Goal: Transaction & Acquisition: Purchase product/service

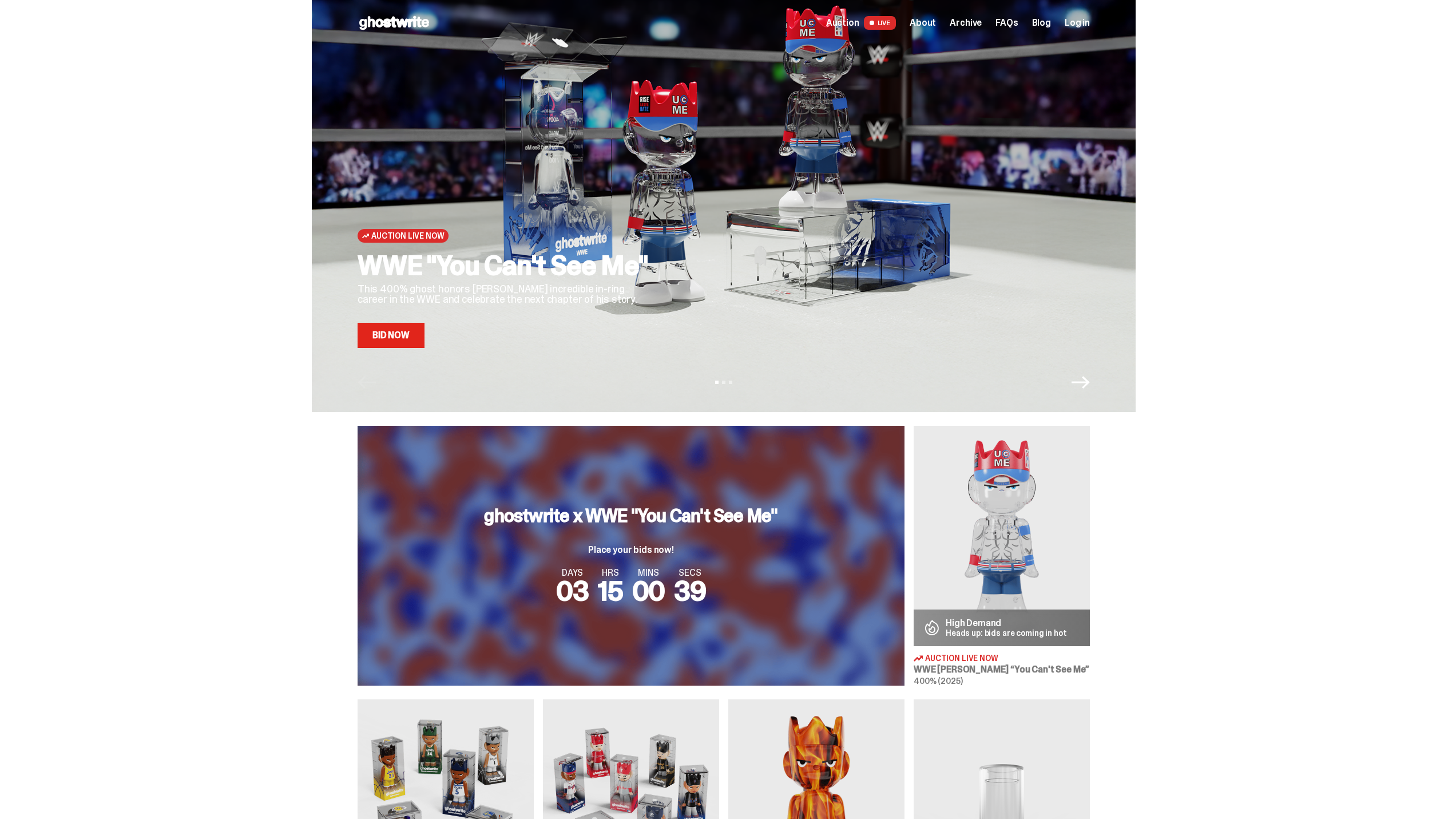
click at [1018, 659] on div "Auction Live Now" at bounding box center [1001, 658] width 177 height 10
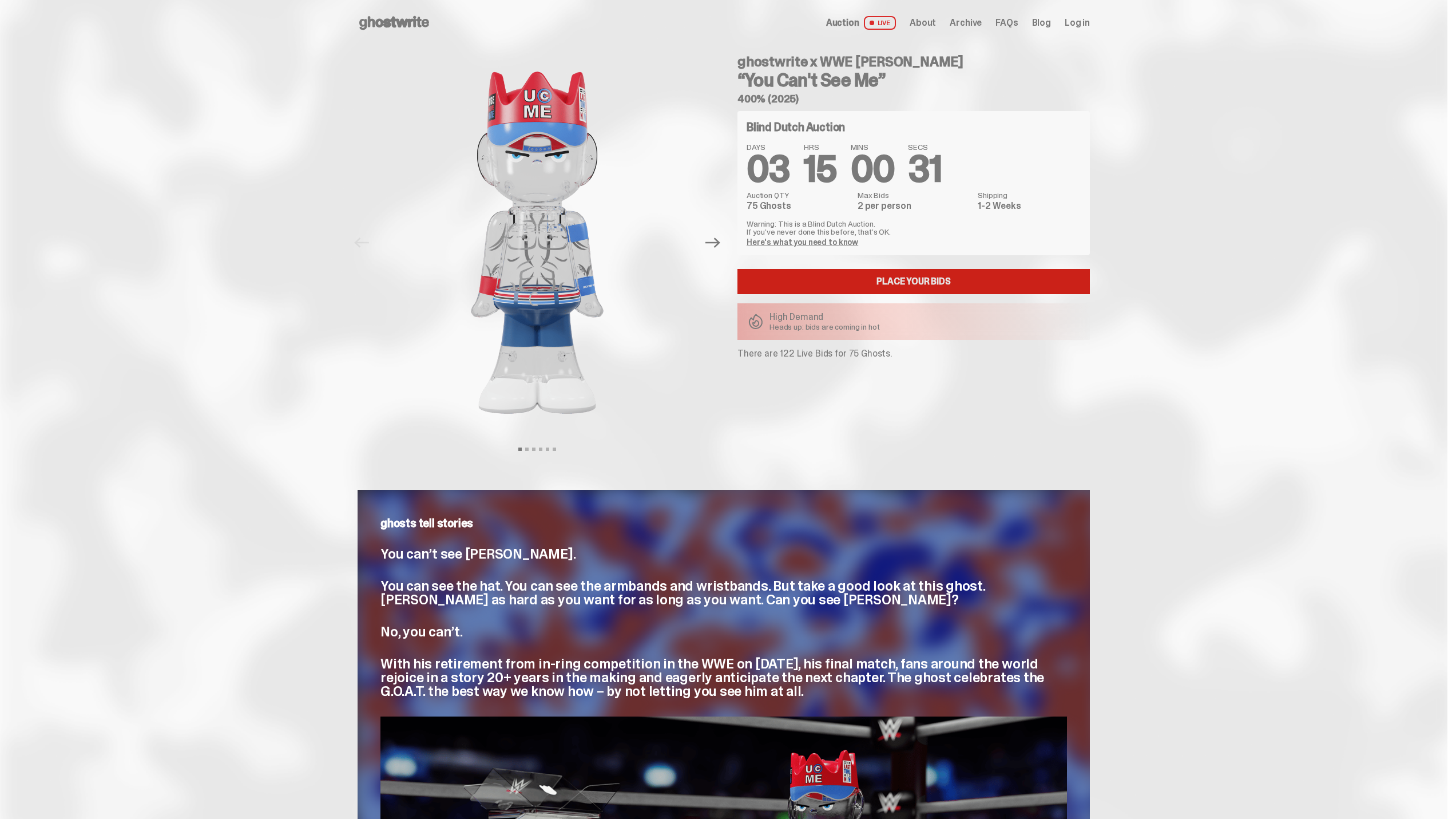
click at [882, 277] on link "Place your Bids" at bounding box center [914, 282] width 352 height 26
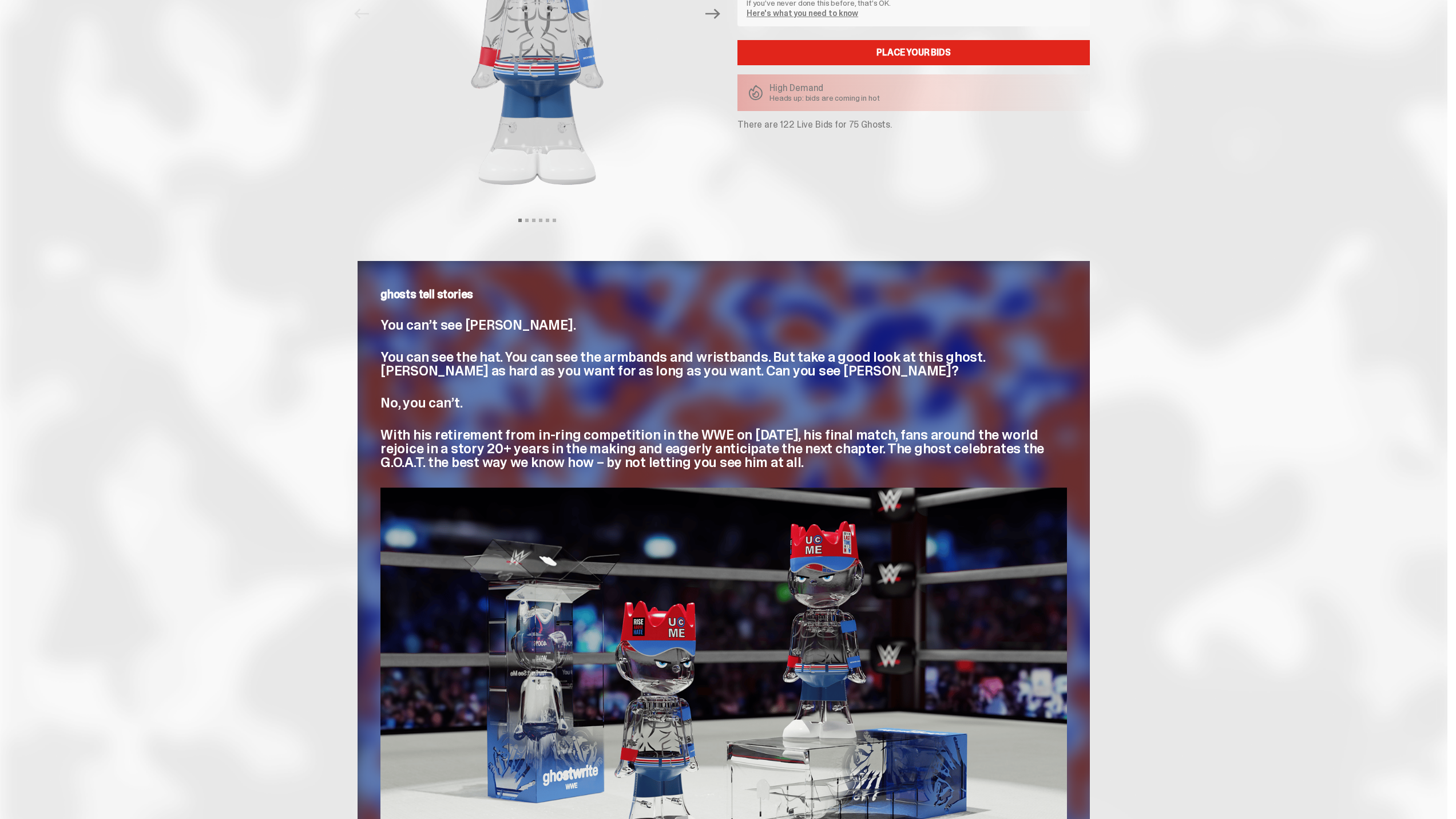
scroll to position [401, 0]
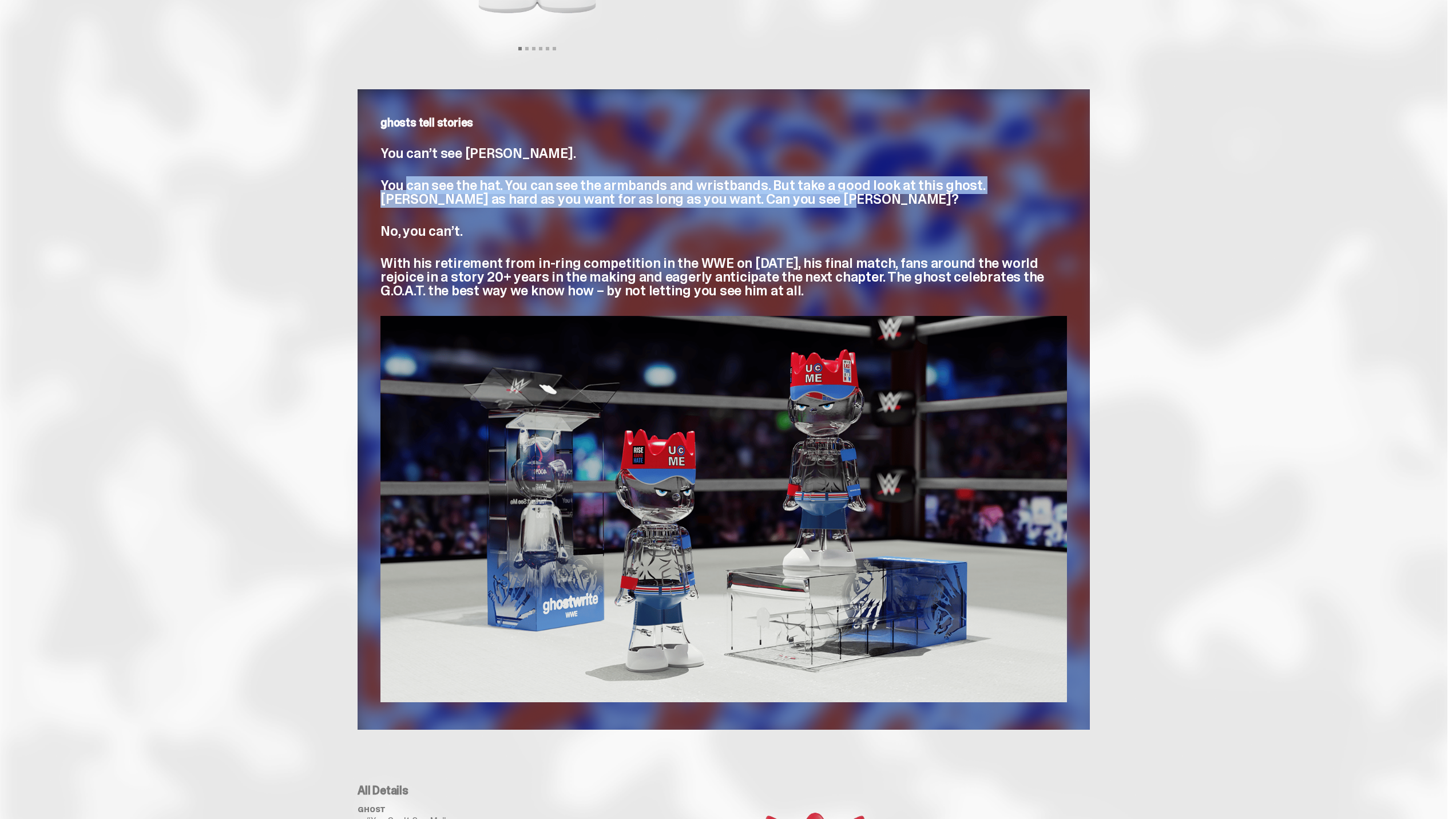
drag, startPoint x: 413, startPoint y: 189, endPoint x: 759, endPoint y: 199, distance: 346.1
click at [759, 199] on p "You can see the hat. You can see the armbands and wristbands. But take a good l…" at bounding box center [723, 192] width 687 height 27
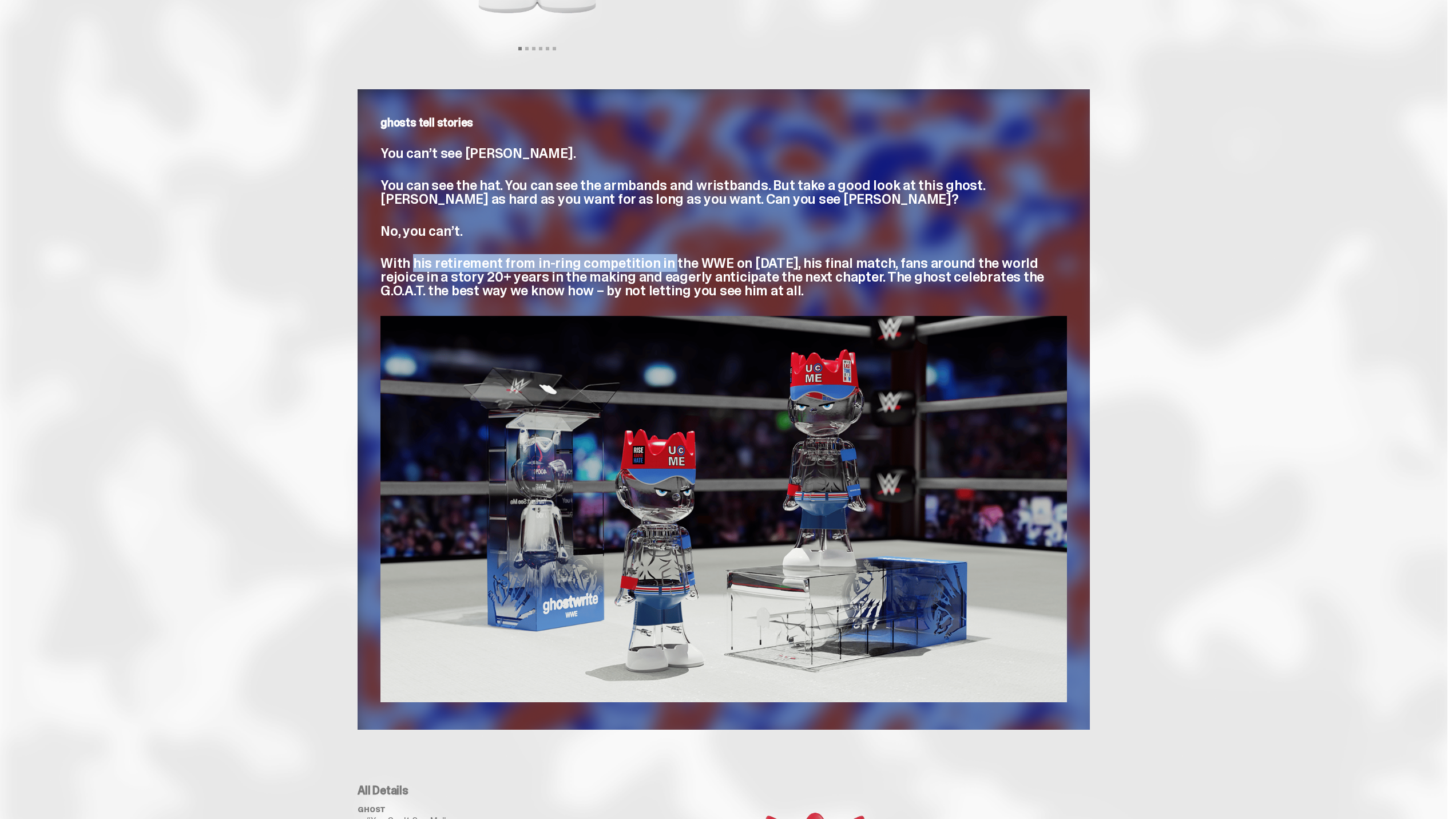
drag, startPoint x: 418, startPoint y: 262, endPoint x: 669, endPoint y: 256, distance: 251.1
click at [669, 256] on span "With his retirement from in-ring competition in the WWE on [DATE], his final ma…" at bounding box center [712, 276] width 664 height 45
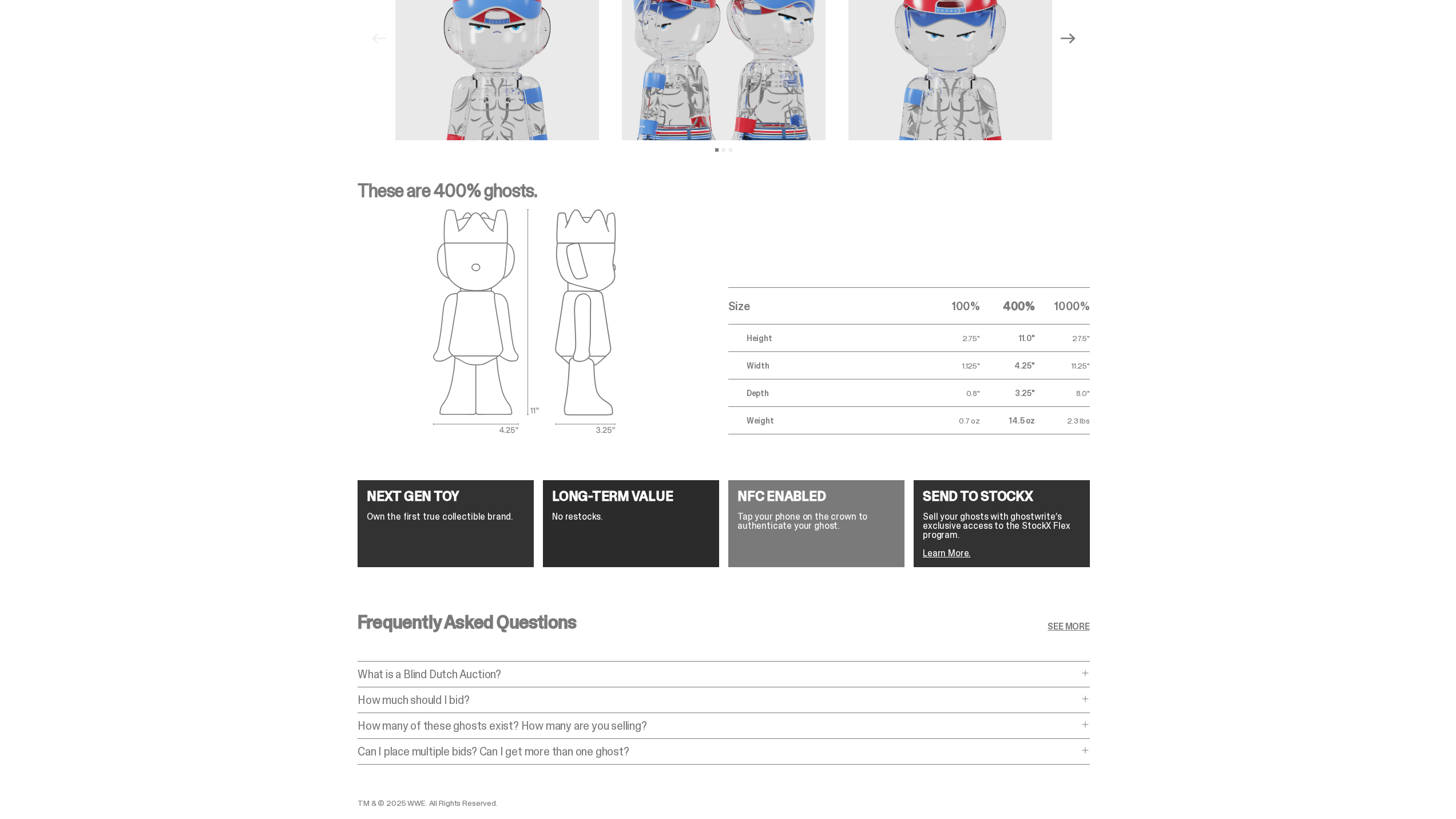
scroll to position [1799, 0]
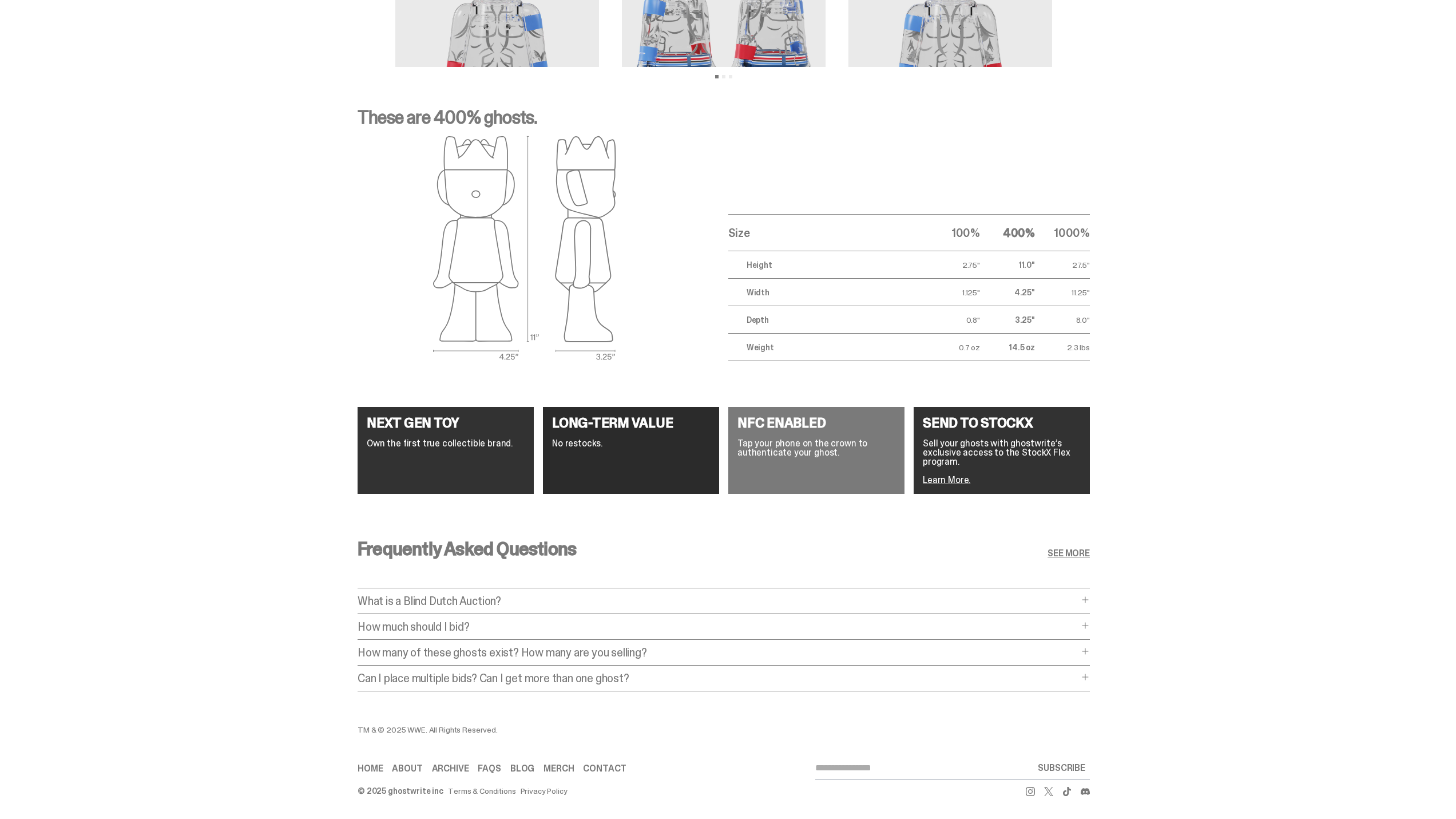
click at [512, 626] on div "How much should I bid? How much should I bid? The short answer is: just bid the…" at bounding box center [723, 630] width 733 height 19
click at [506, 621] on p "How much should I bid?" at bounding box center [718, 627] width 721 height 12
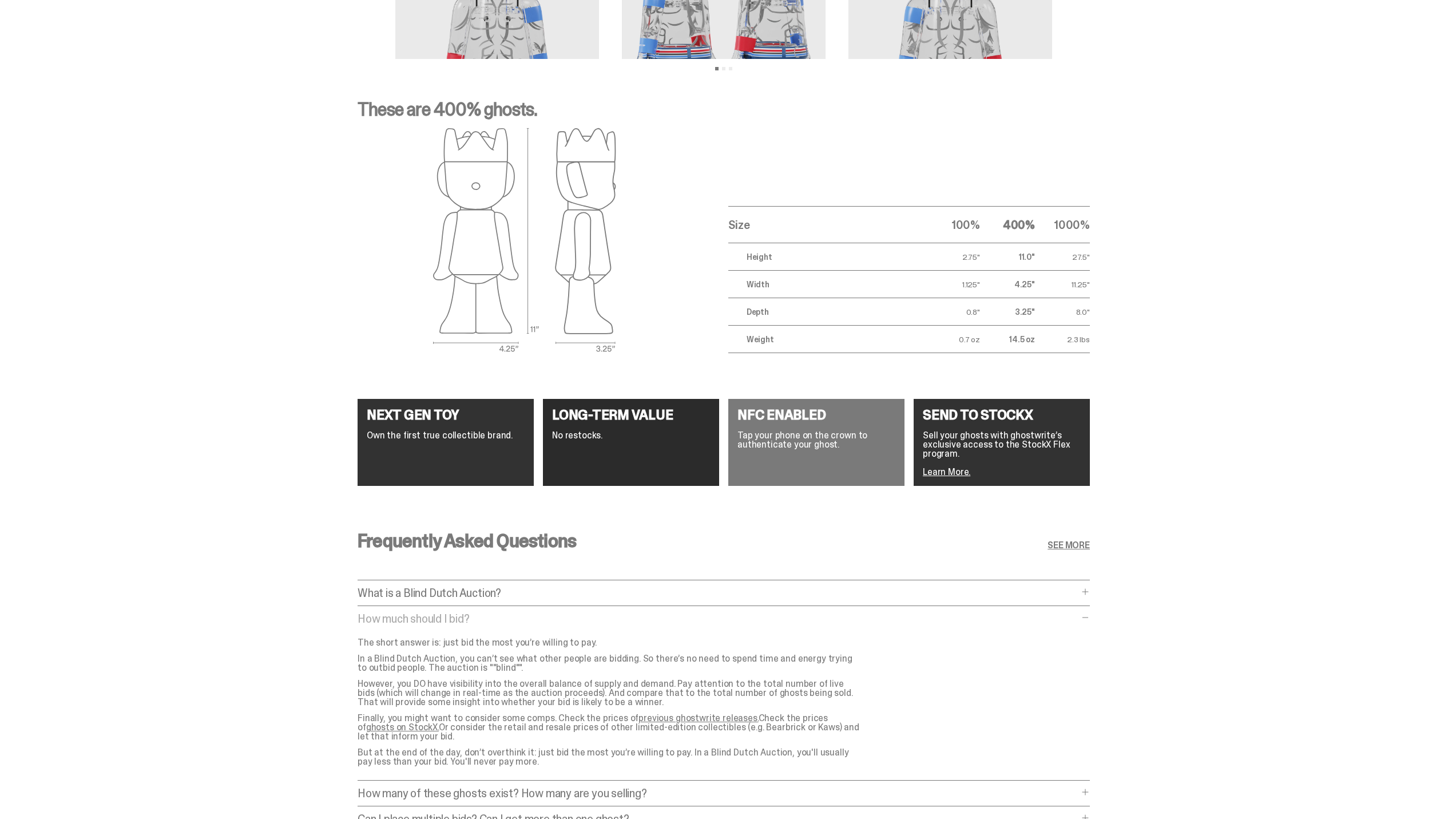
drag, startPoint x: 646, startPoint y: 659, endPoint x: 593, endPoint y: 700, distance: 67.0
click at [593, 700] on div "The short answer is: just bid the most you’re willing to pay. In a Blind Dutch …" at bounding box center [614, 703] width 513 height 128
click at [606, 703] on p "However, you DO have visibility into the overall balance of supply and demand. …" at bounding box center [609, 694] width 504 height 27
drag, startPoint x: 661, startPoint y: 683, endPoint x: 570, endPoint y: 703, distance: 93.2
click at [570, 703] on p "However, you DO have visibility into the overall balance of supply and demand. …" at bounding box center [609, 694] width 504 height 27
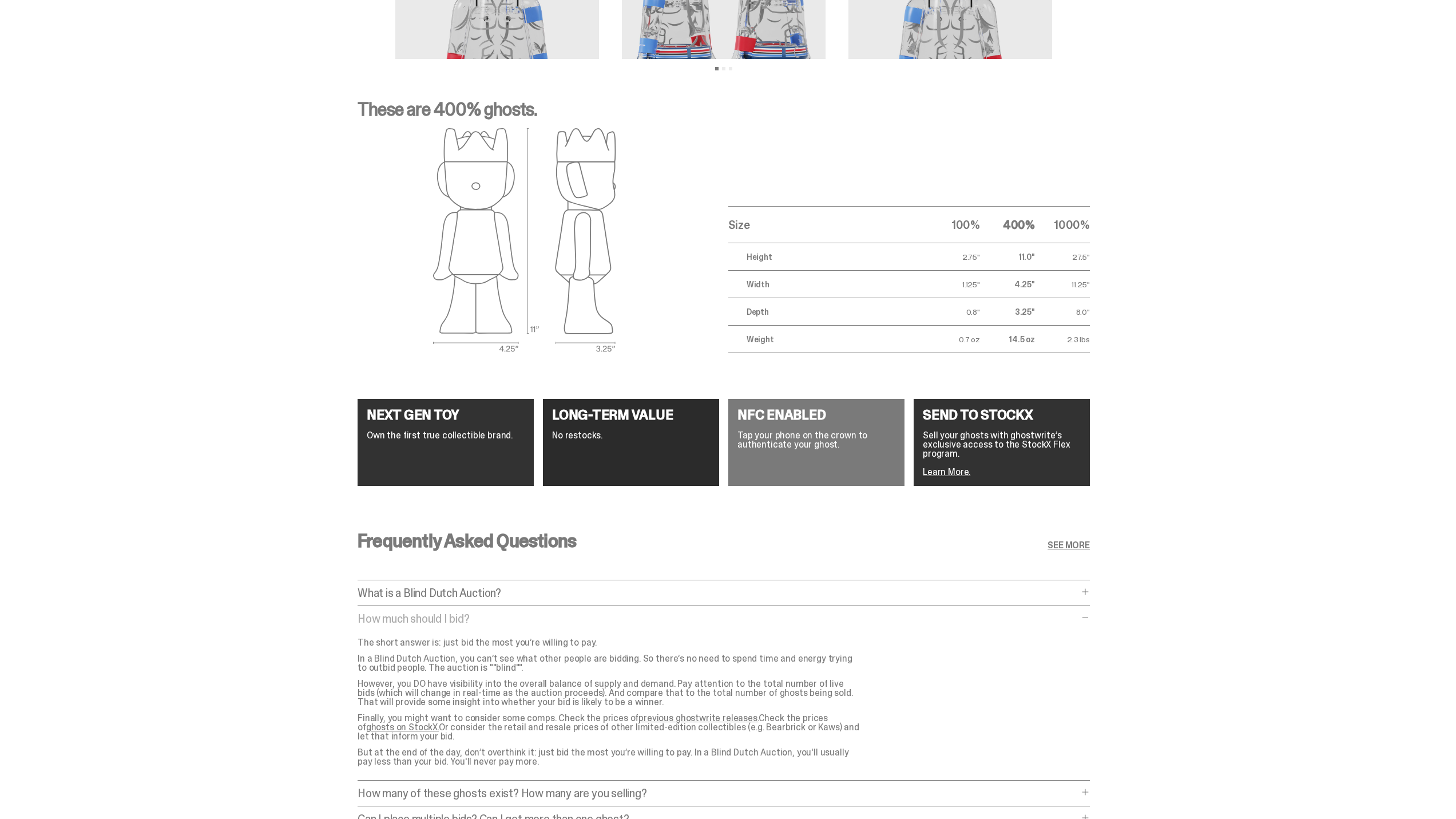
click at [447, 591] on p "What is a Blind Dutch Auction?" at bounding box center [718, 593] width 721 height 12
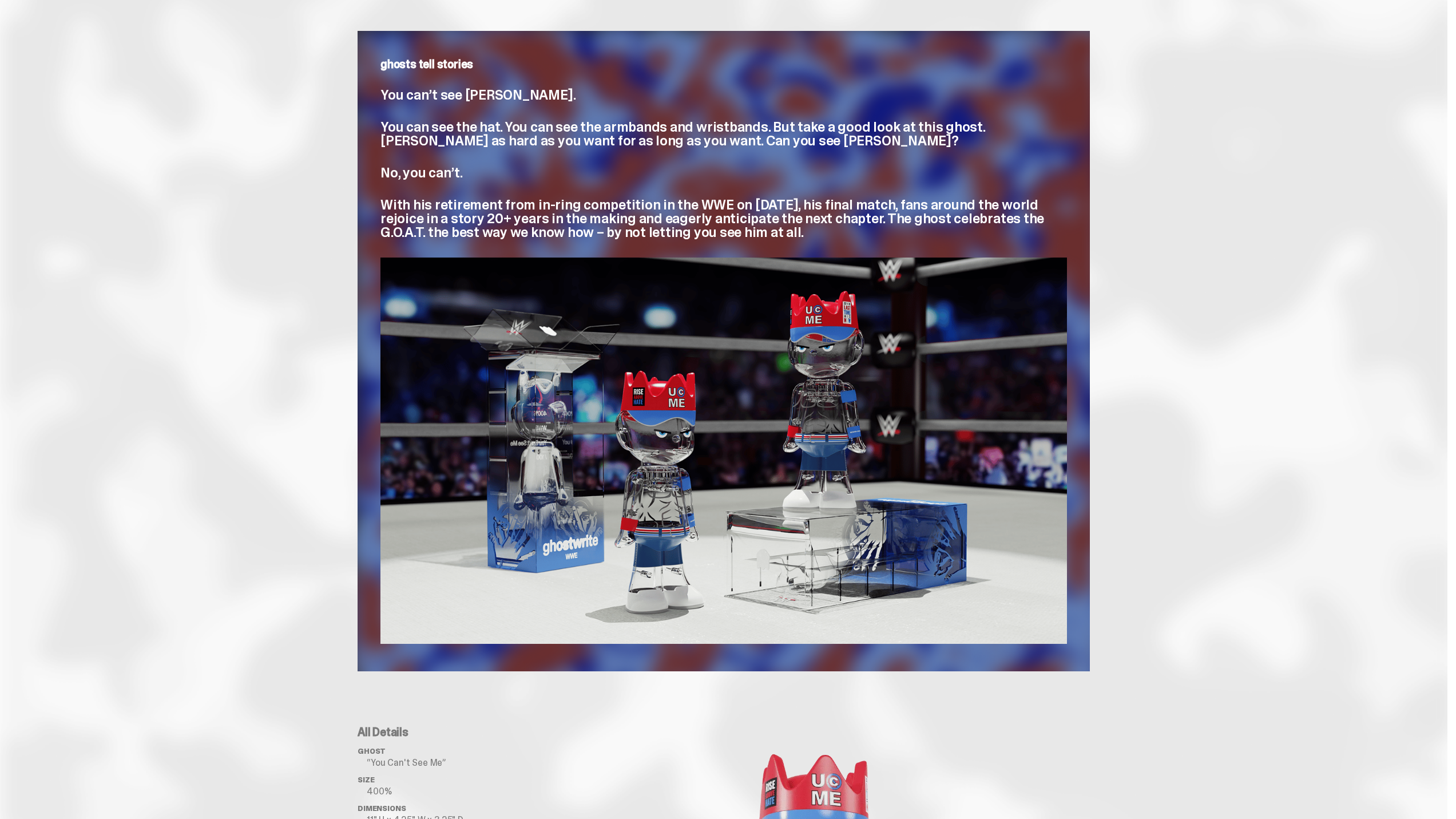
scroll to position [287, 0]
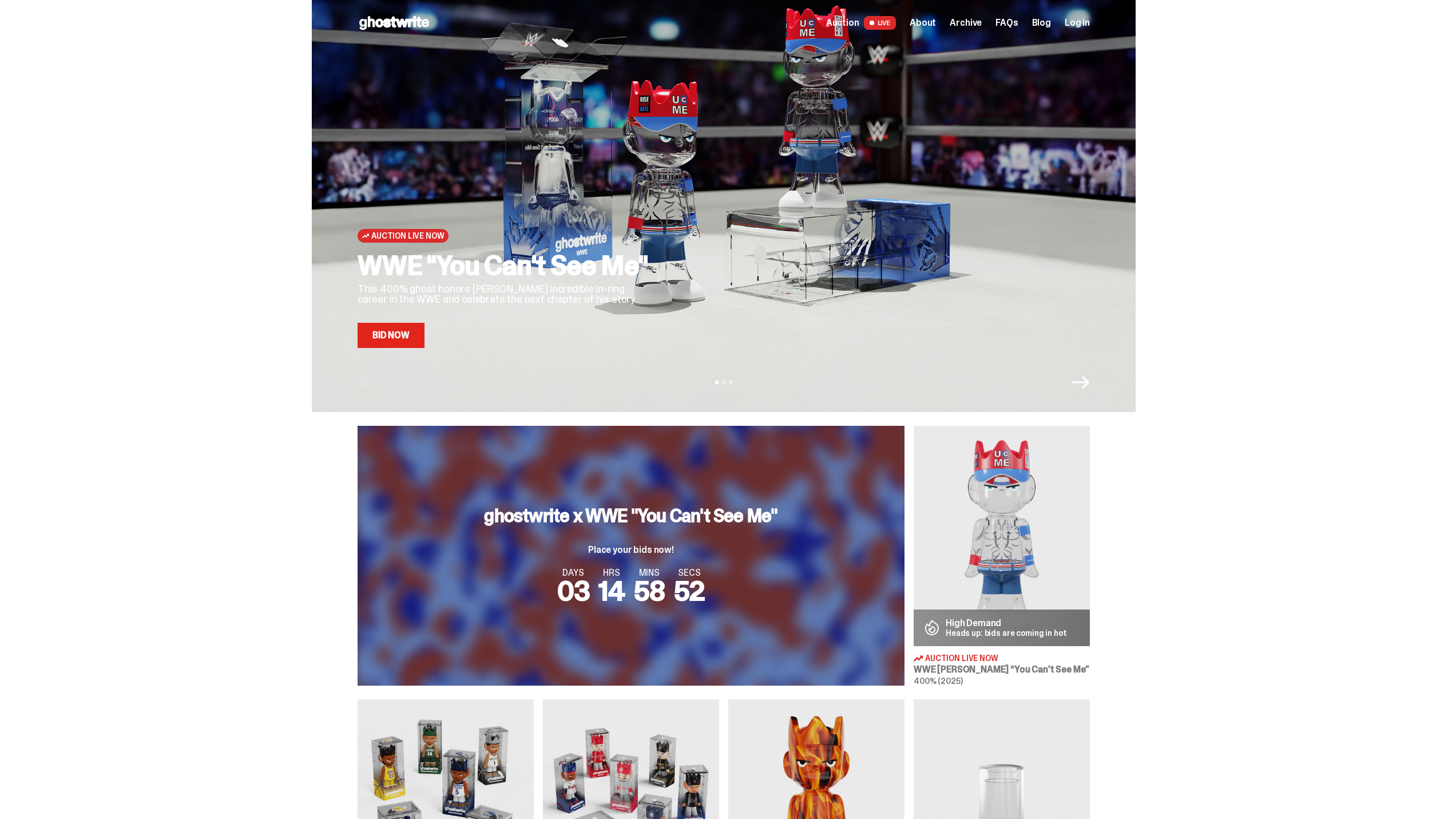
click at [937, 19] on span "About" at bounding box center [923, 23] width 27 height 9
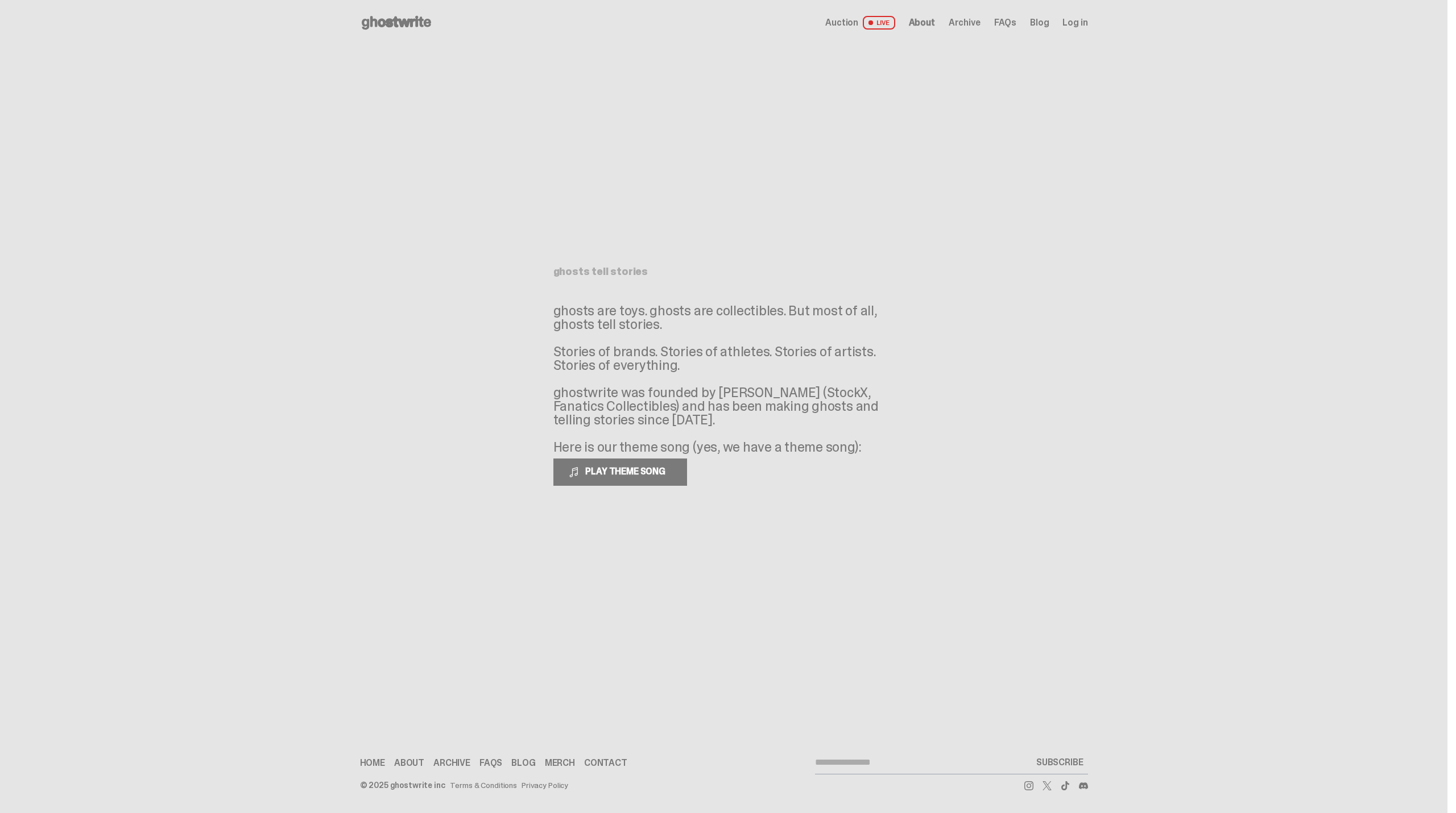
drag, startPoint x: 555, startPoint y: 304, endPoint x: 730, endPoint y: 425, distance: 212.8
click at [730, 425] on p "ghosts are toys. ghosts are collectibles. But most of all, ghosts tell stories.…" at bounding box center [723, 379] width 341 height 150
click at [740, 445] on p "ghosts are toys. ghosts are collectibles. But most of all, ghosts tell stories.…" at bounding box center [723, 379] width 341 height 150
click at [708, 395] on p "ghosts are toys. ghosts are collectibles. But most of all, ghosts tell stories.…" at bounding box center [723, 379] width 341 height 150
drag, startPoint x: 714, startPoint y: 392, endPoint x: 779, endPoint y: 392, distance: 65.0
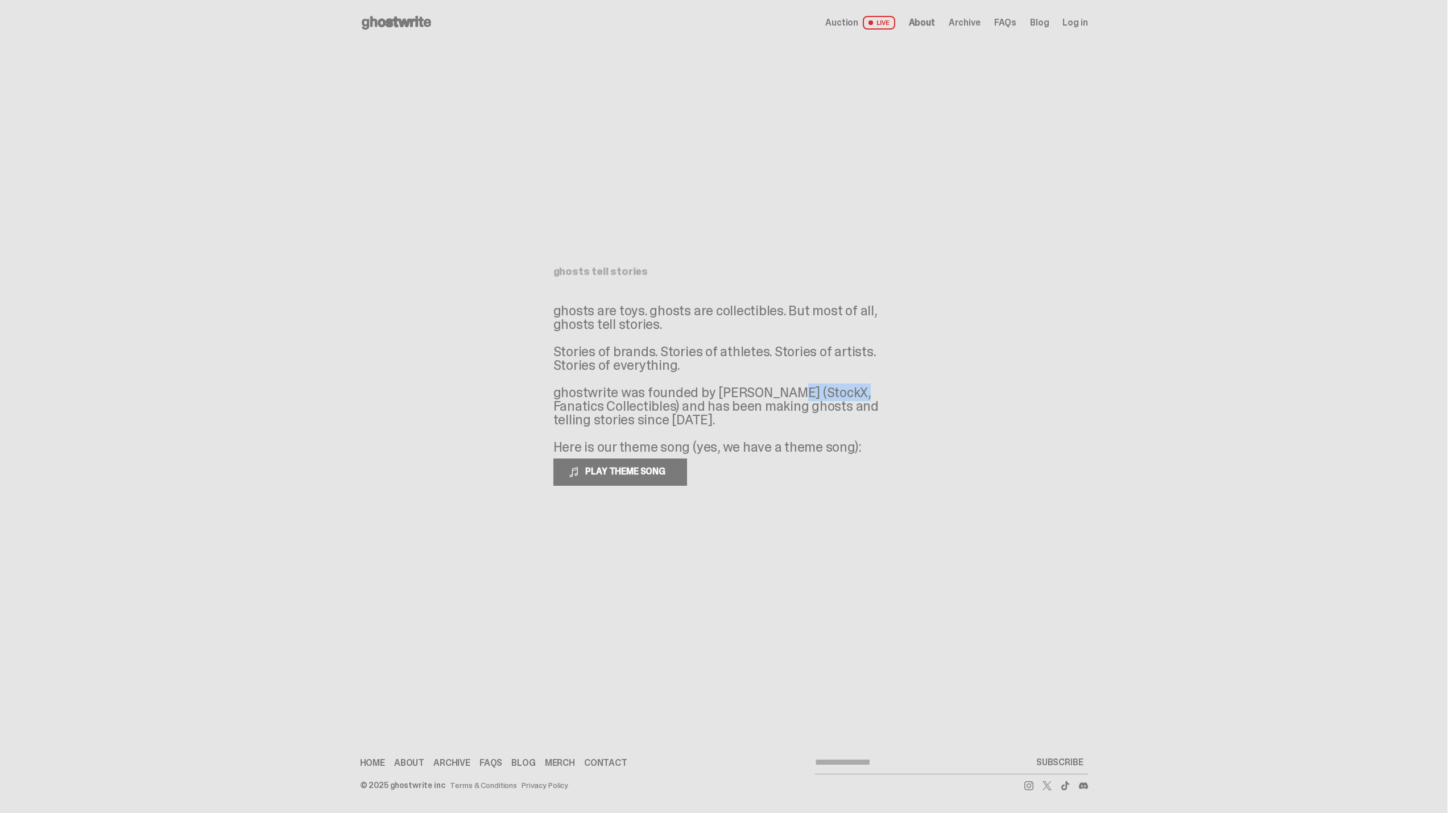
click at [779, 392] on p "ghosts are toys. ghosts are collectibles. But most of all, ghosts tell stories.…" at bounding box center [723, 379] width 341 height 150
copy p "[PERSON_NAME]"
